Goal: Communication & Community: Answer question/provide support

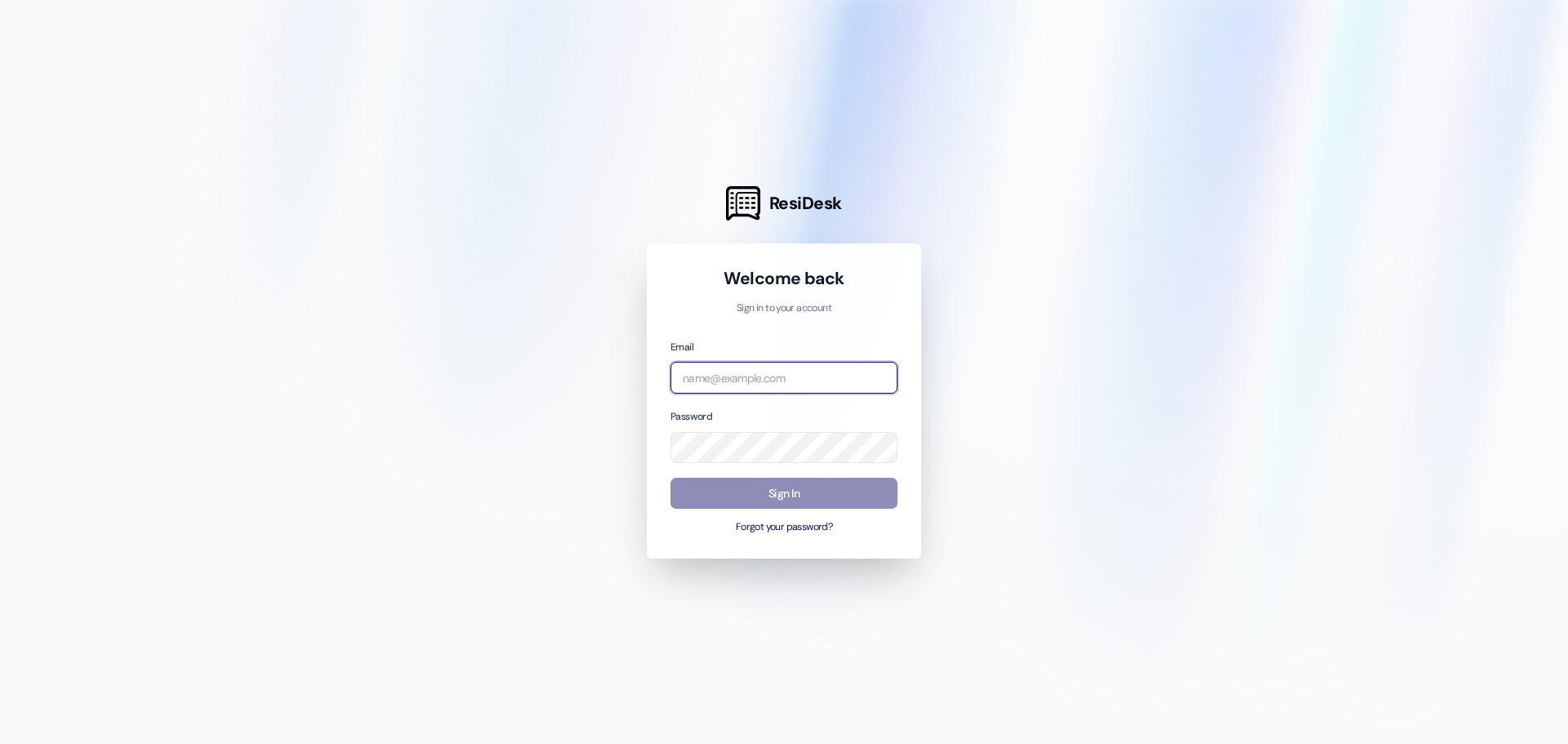
type input "[EMAIL_ADDRESS][DOMAIN_NAME]"
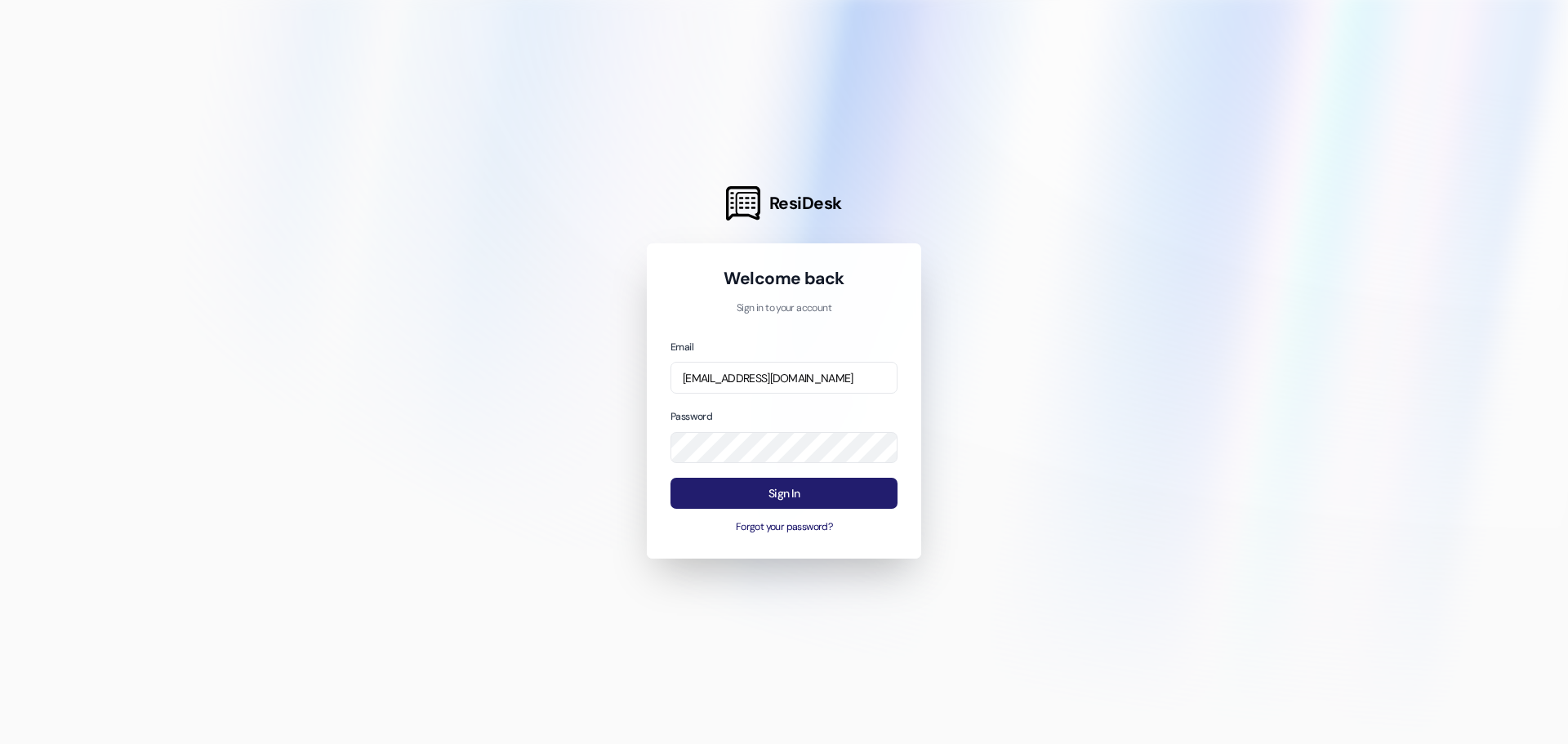
click at [743, 493] on button "Sign In" at bounding box center [784, 493] width 227 height 32
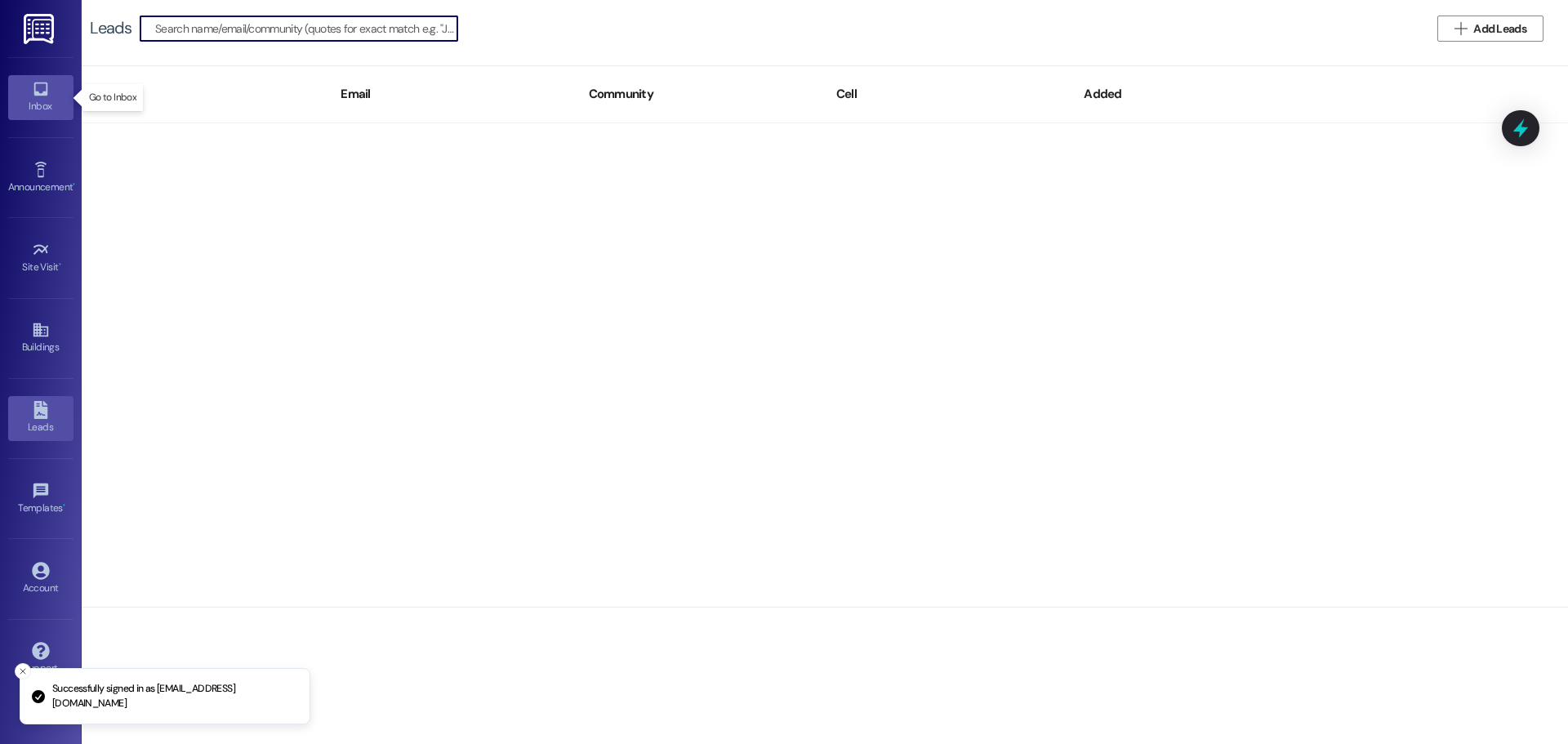
click at [57, 107] on div "Inbox" at bounding box center [40, 106] width 81 height 16
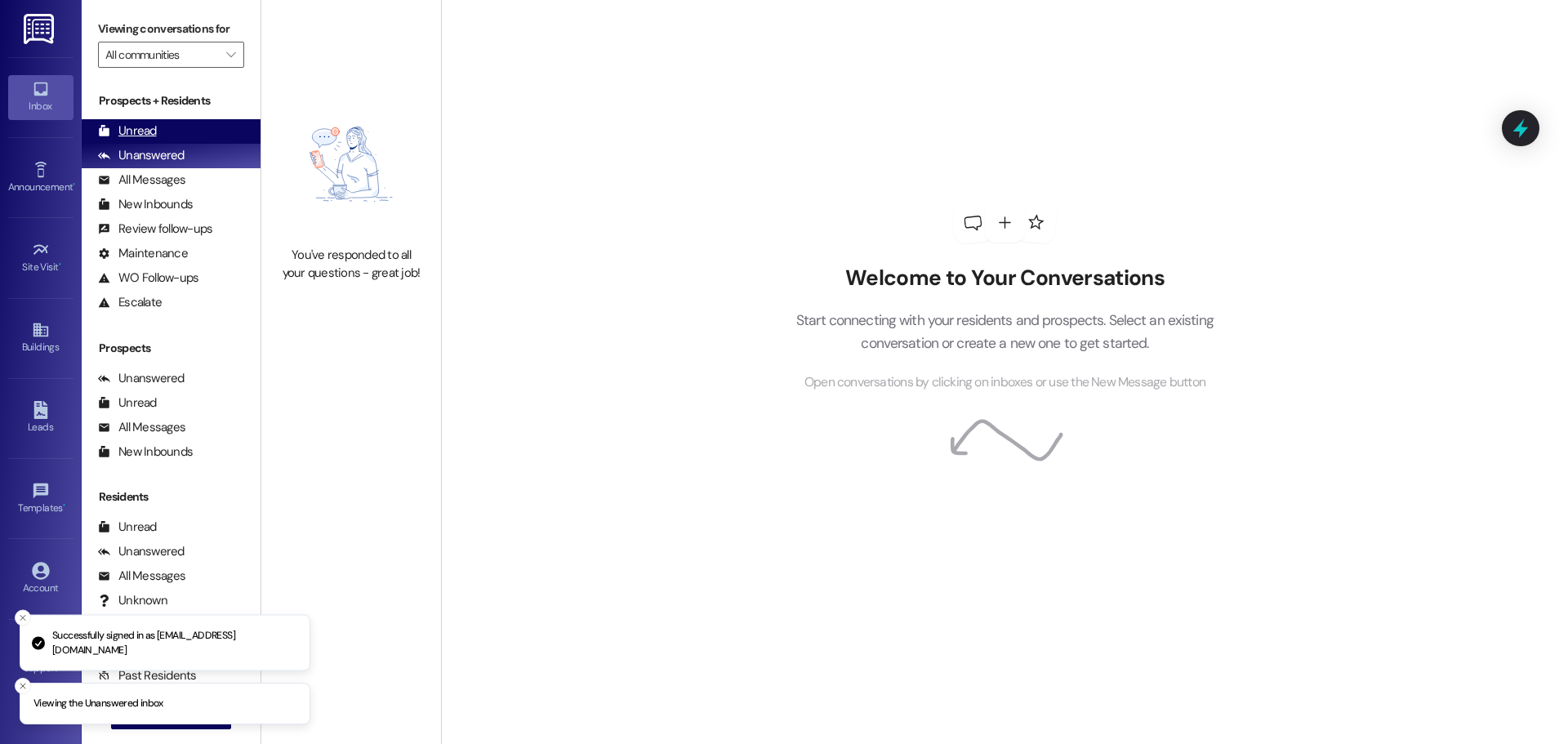
click at [130, 136] on div "Unread" at bounding box center [127, 131] width 59 height 17
